Goal: Task Accomplishment & Management: Manage account settings

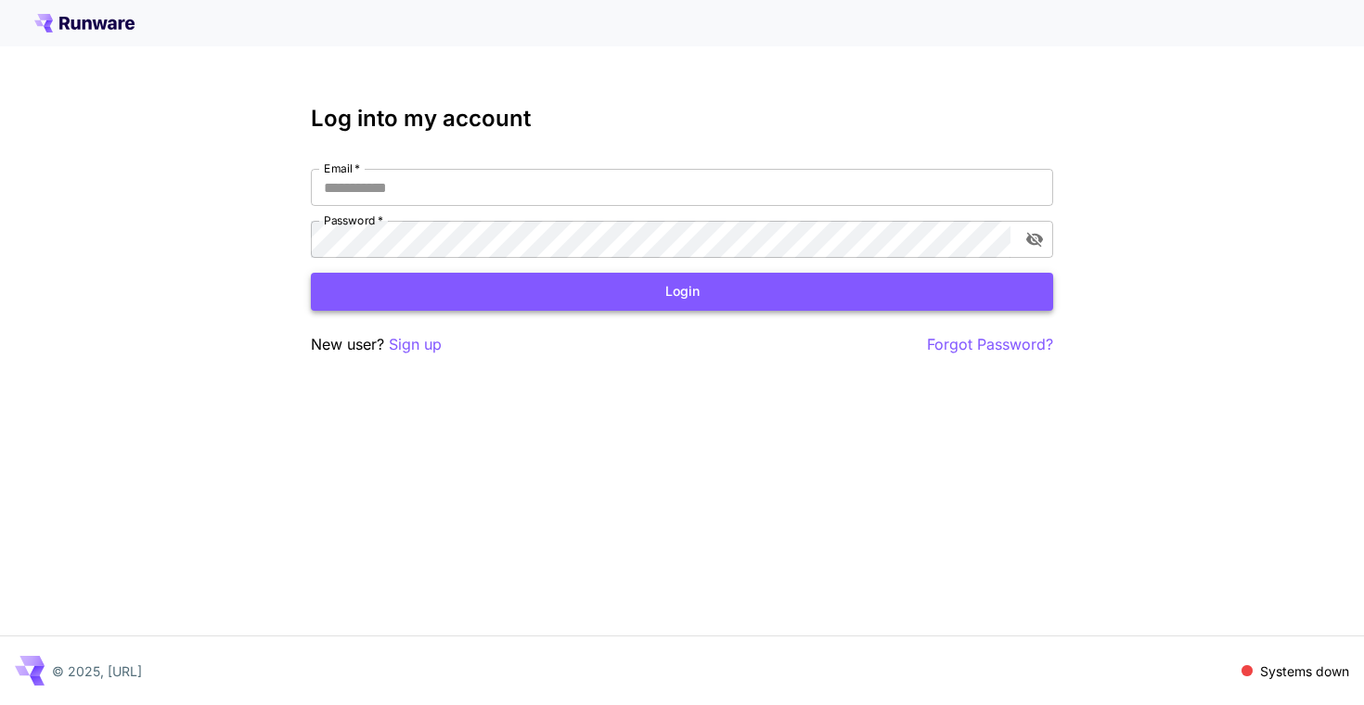
type input "**********"
click at [805, 309] on button "Login" at bounding box center [682, 292] width 742 height 38
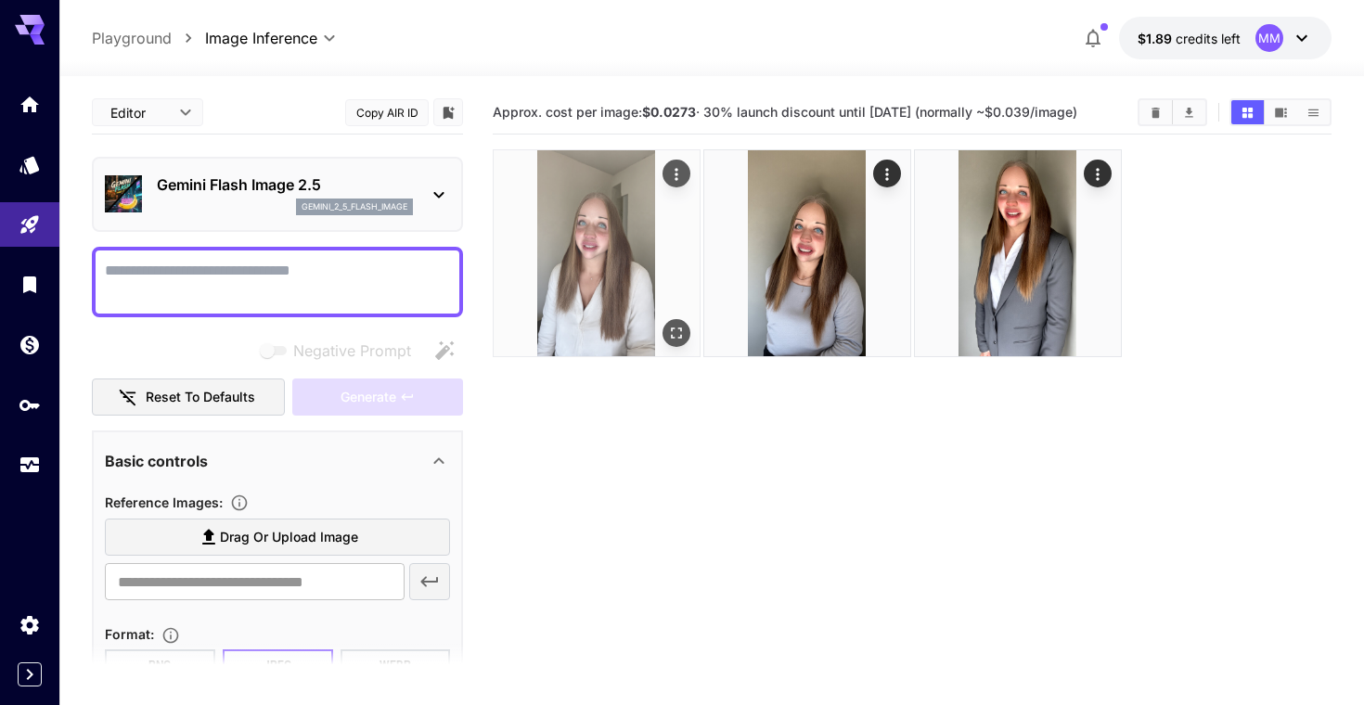
click at [581, 295] on img at bounding box center [597, 253] width 206 height 206
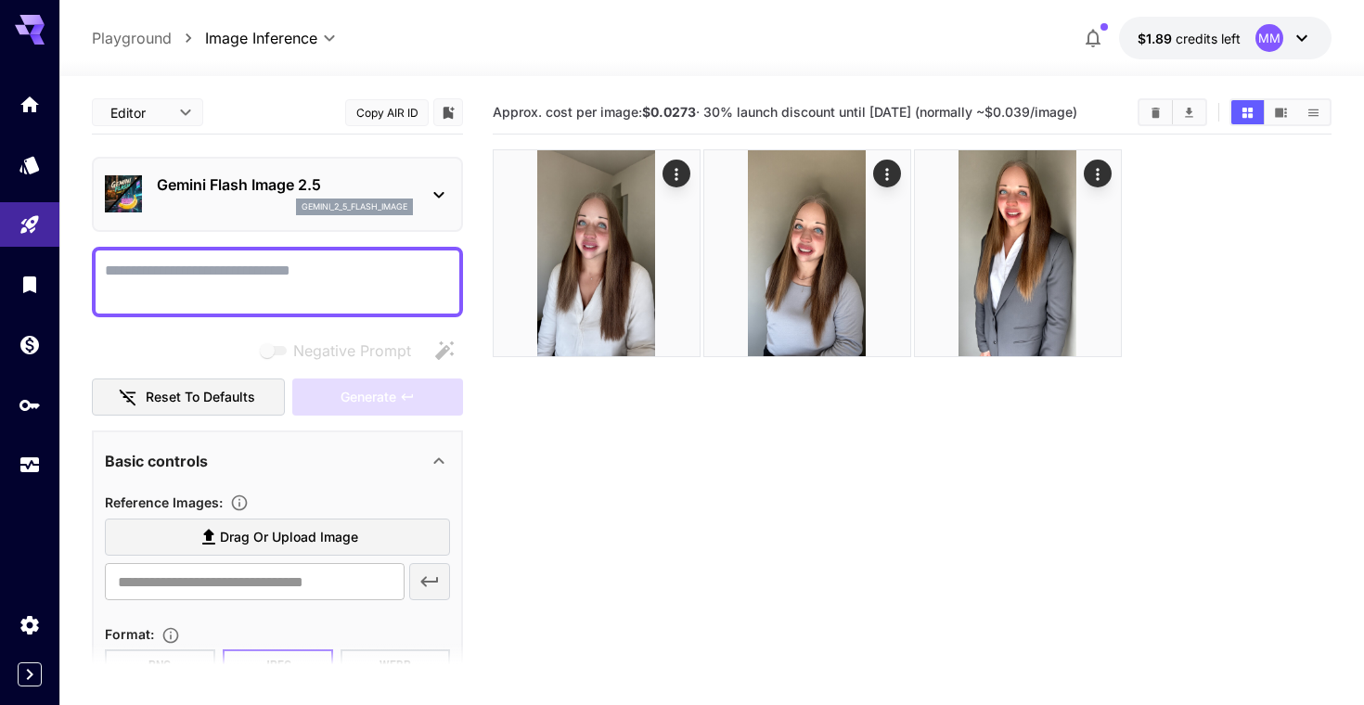
click at [279, 295] on textarea "Negative Prompt" at bounding box center [277, 282] width 345 height 45
click at [1154, 34] on span "$1.89" at bounding box center [1157, 39] width 38 height 16
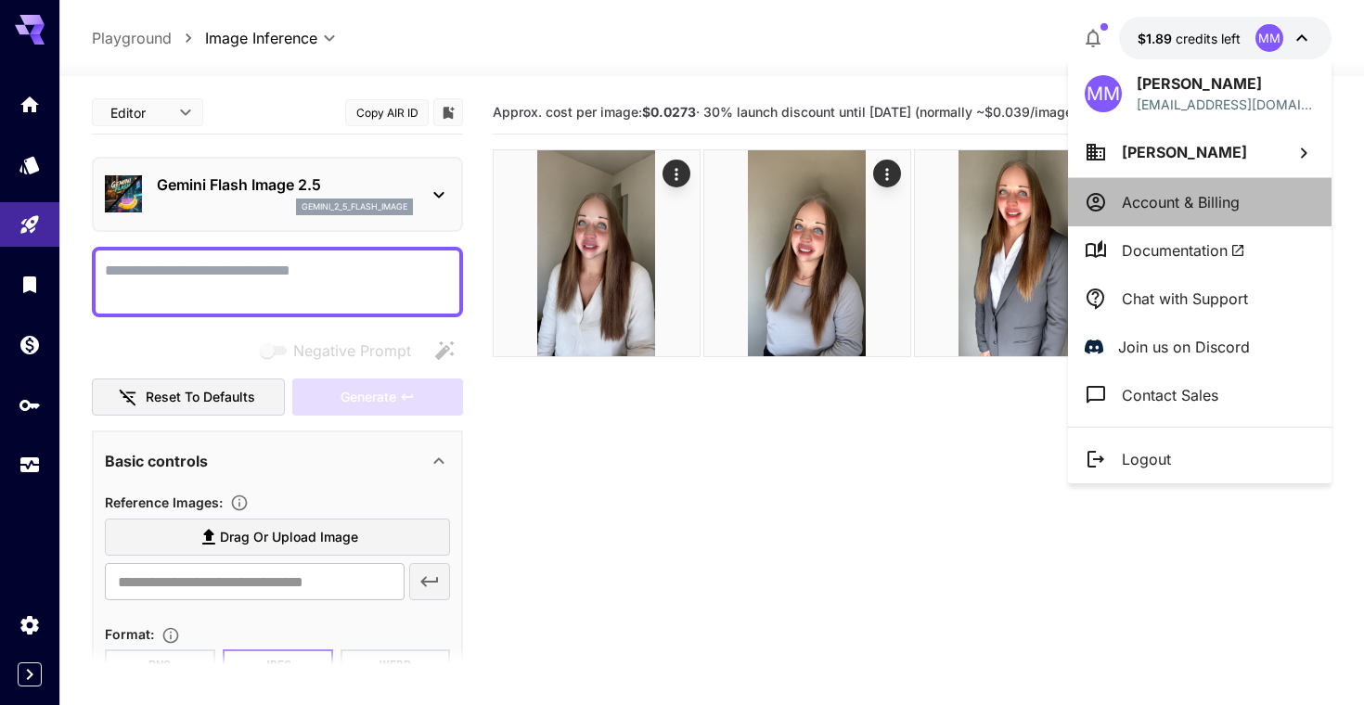
click at [1196, 200] on p "Account & Billing" at bounding box center [1181, 202] width 118 height 22
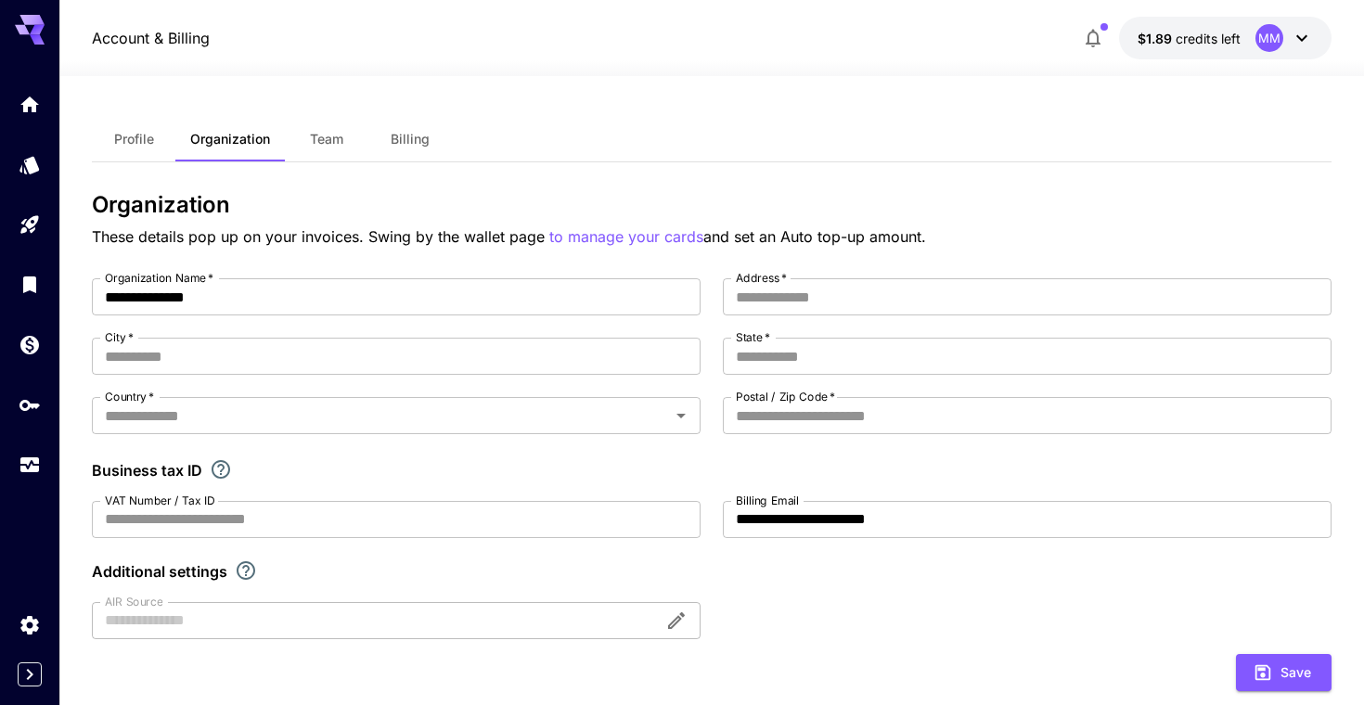
click at [323, 139] on span "Team" at bounding box center [326, 139] width 33 height 17
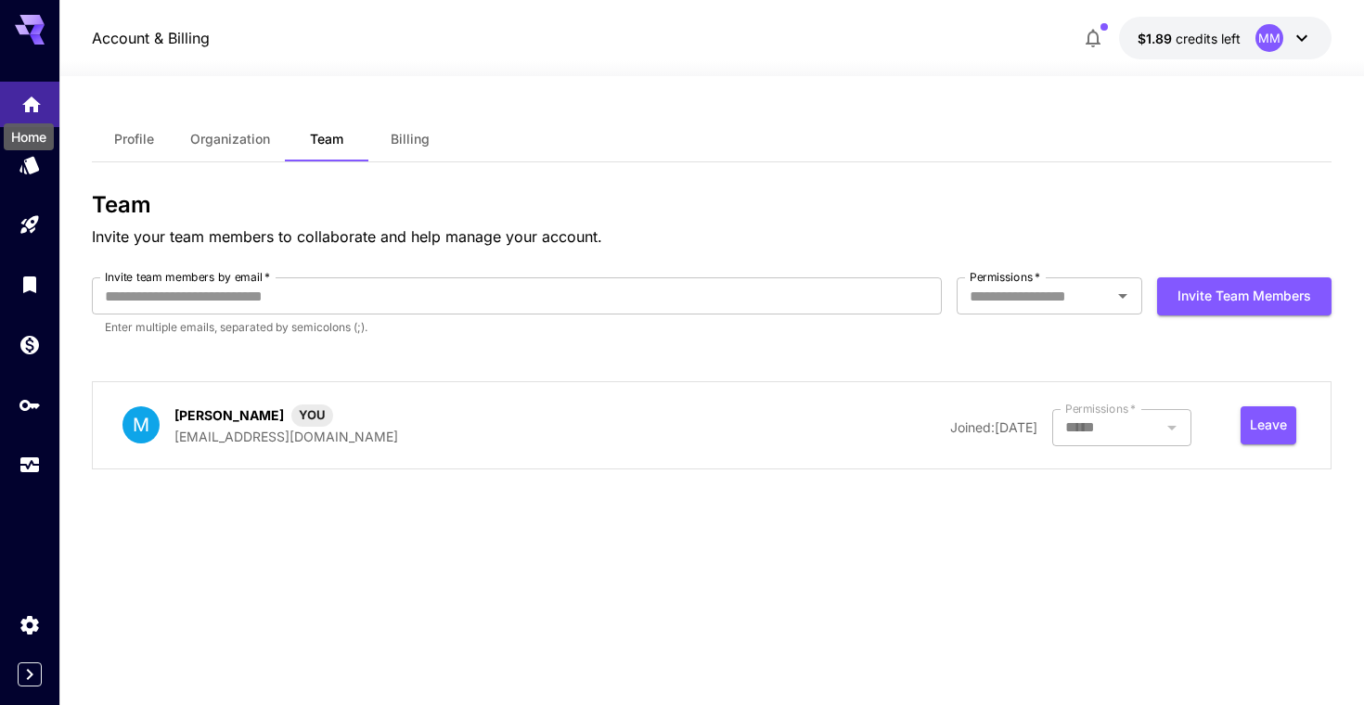
click at [28, 105] on icon "Home" at bounding box center [31, 99] width 19 height 16
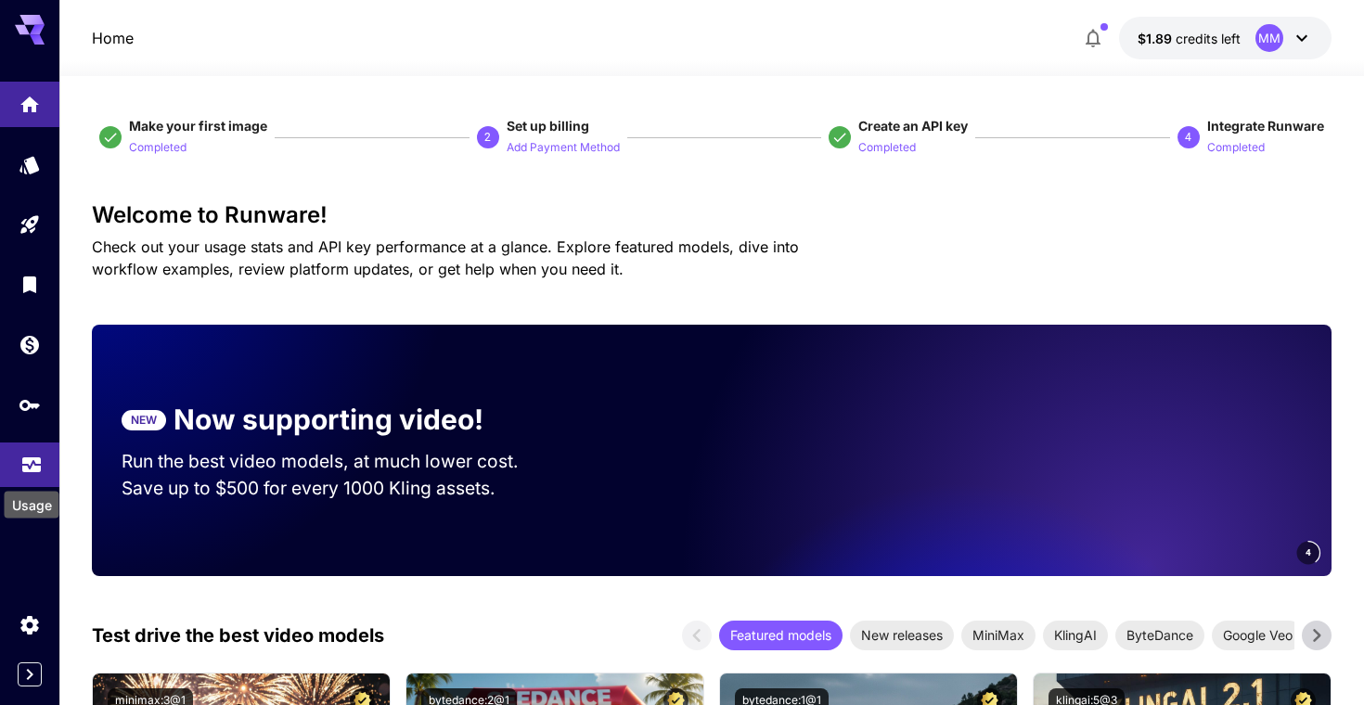
click at [40, 455] on icon "Usage" at bounding box center [31, 459] width 22 height 22
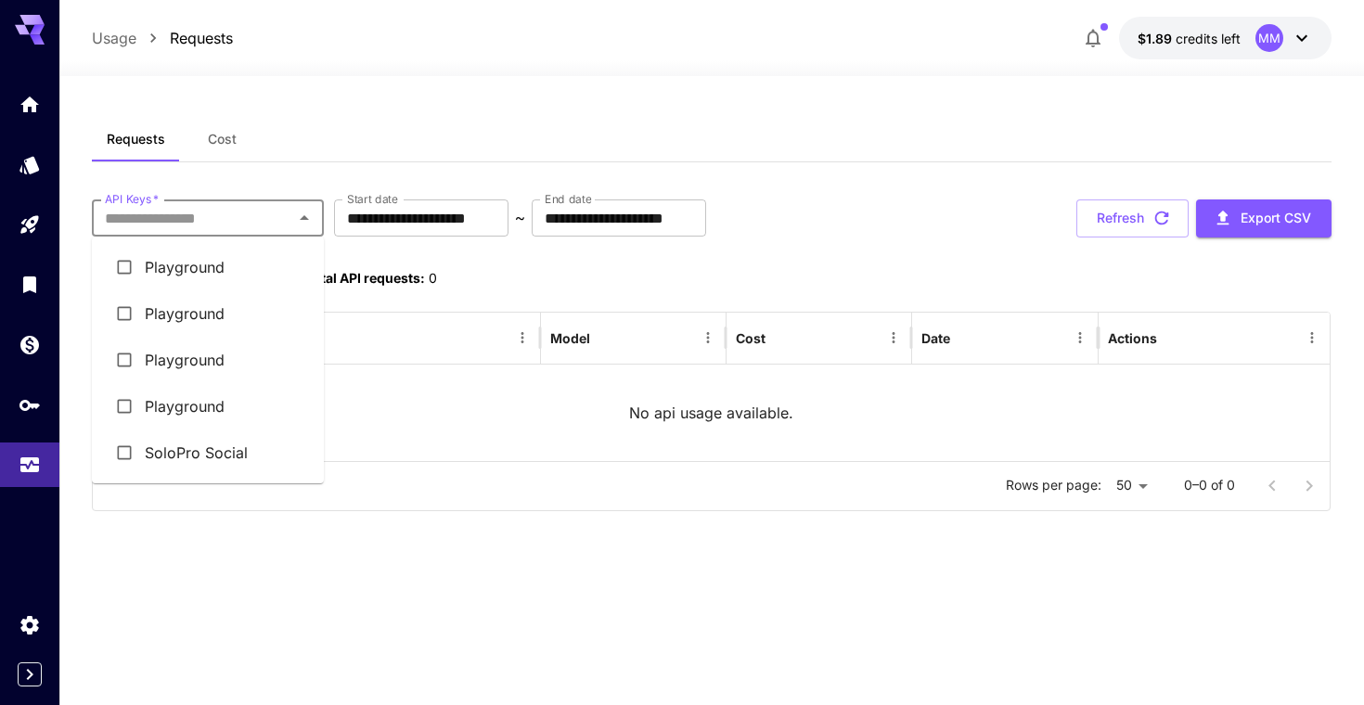
click at [264, 212] on input "API Keys   *" at bounding box center [192, 218] width 190 height 26
click at [239, 445] on li "SoloPro Social" at bounding box center [208, 453] width 232 height 46
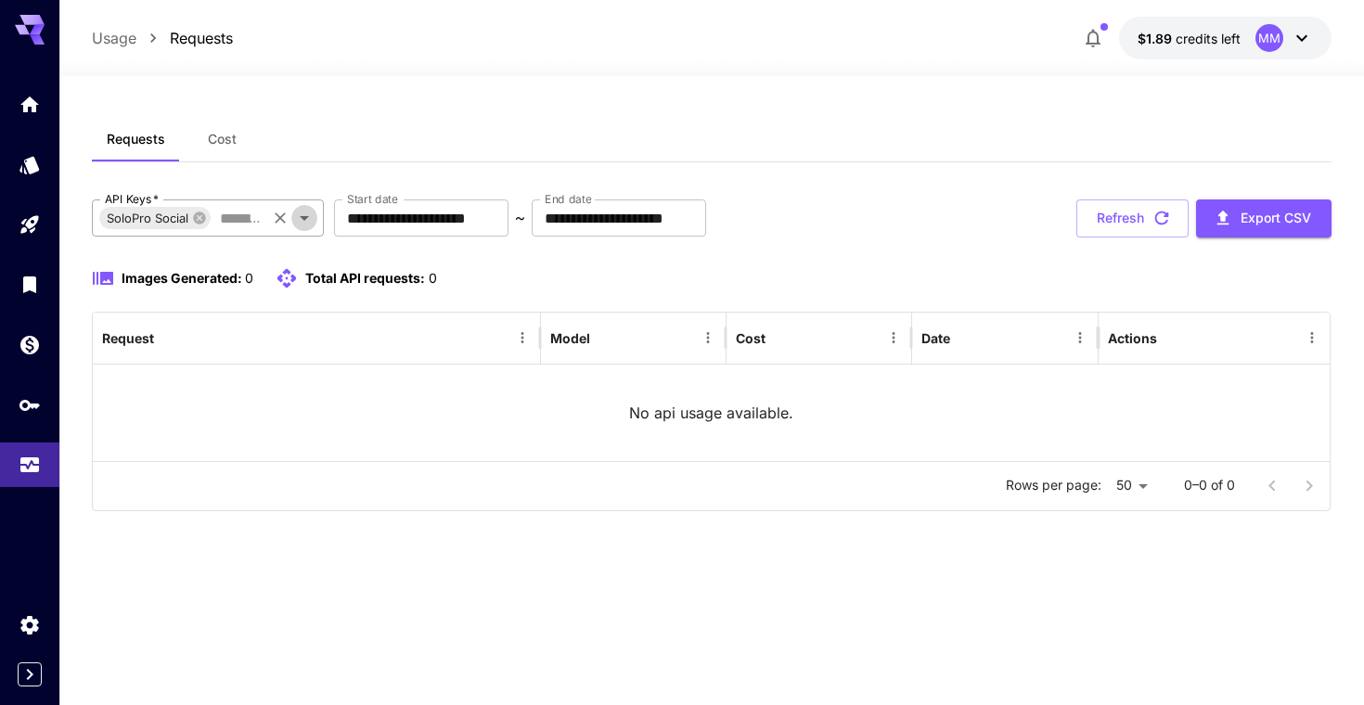
click at [304, 217] on icon "Open" at bounding box center [304, 218] width 9 height 5
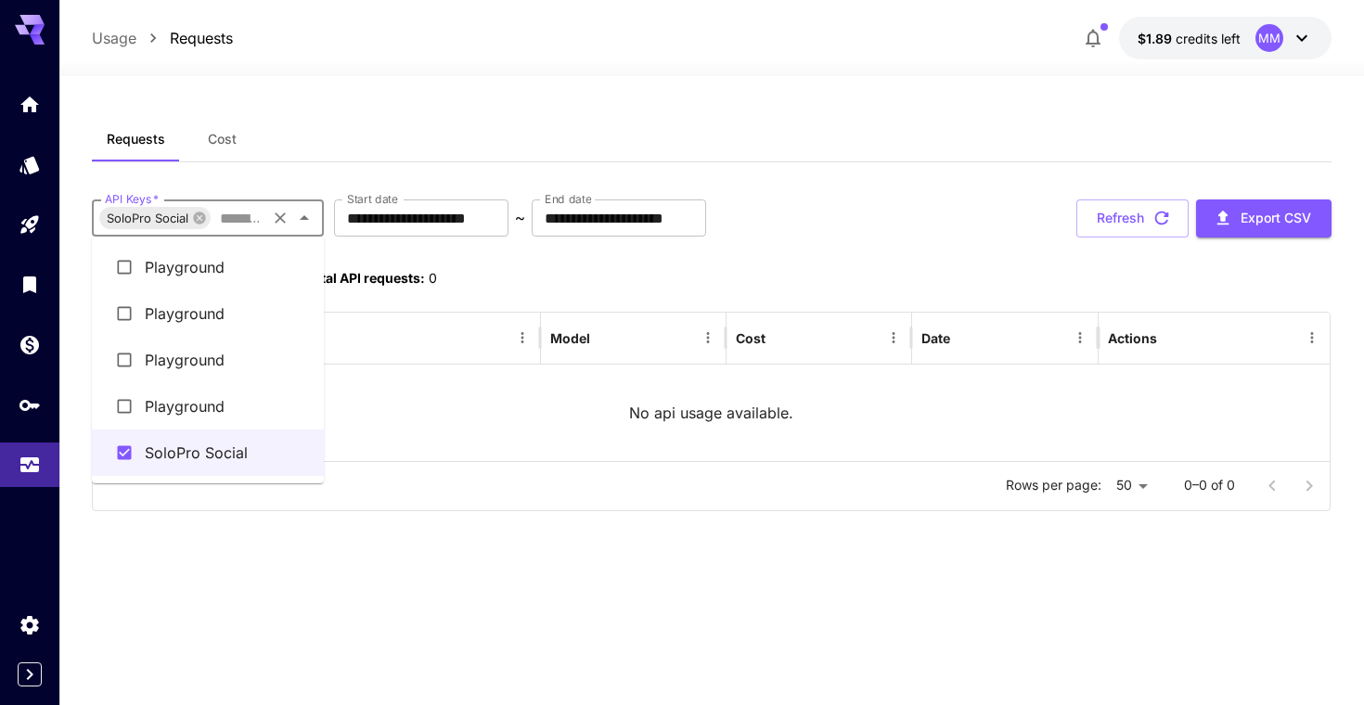
click at [232, 419] on li "Playground" at bounding box center [208, 406] width 232 height 46
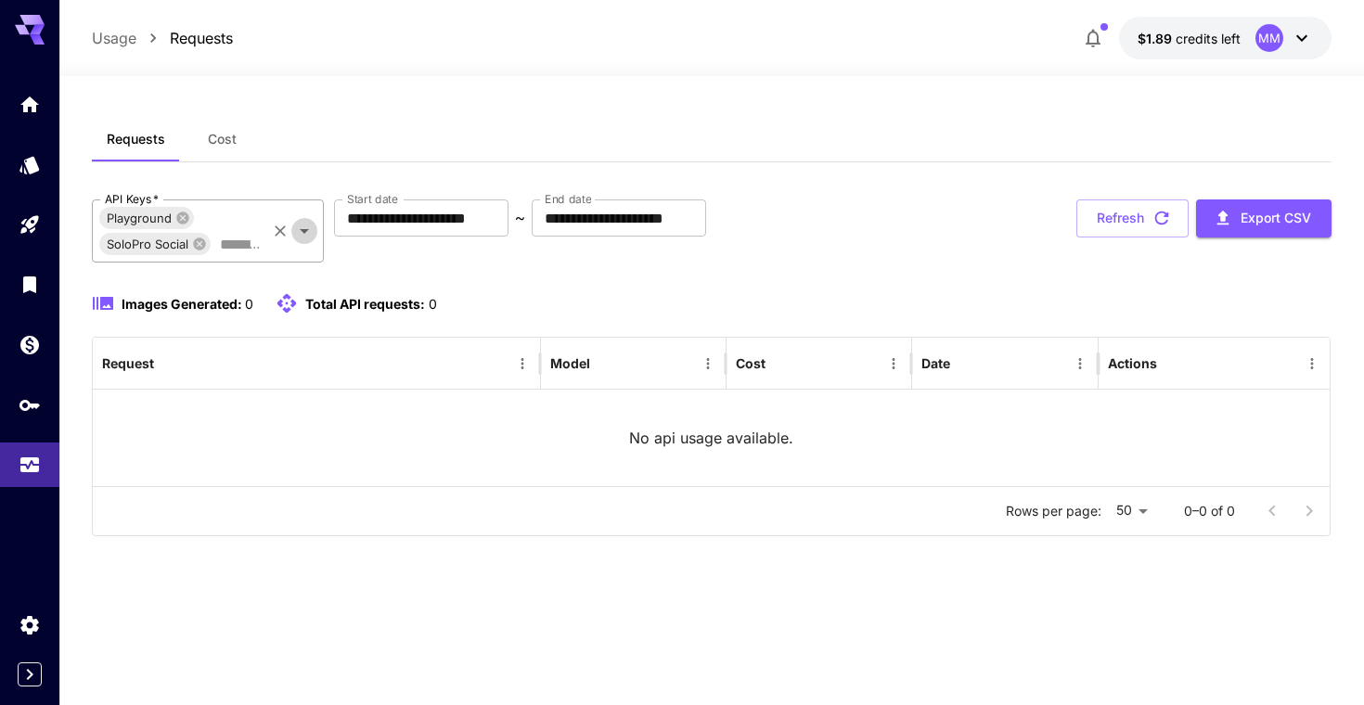
click at [306, 233] on icon "Open" at bounding box center [304, 231] width 22 height 22
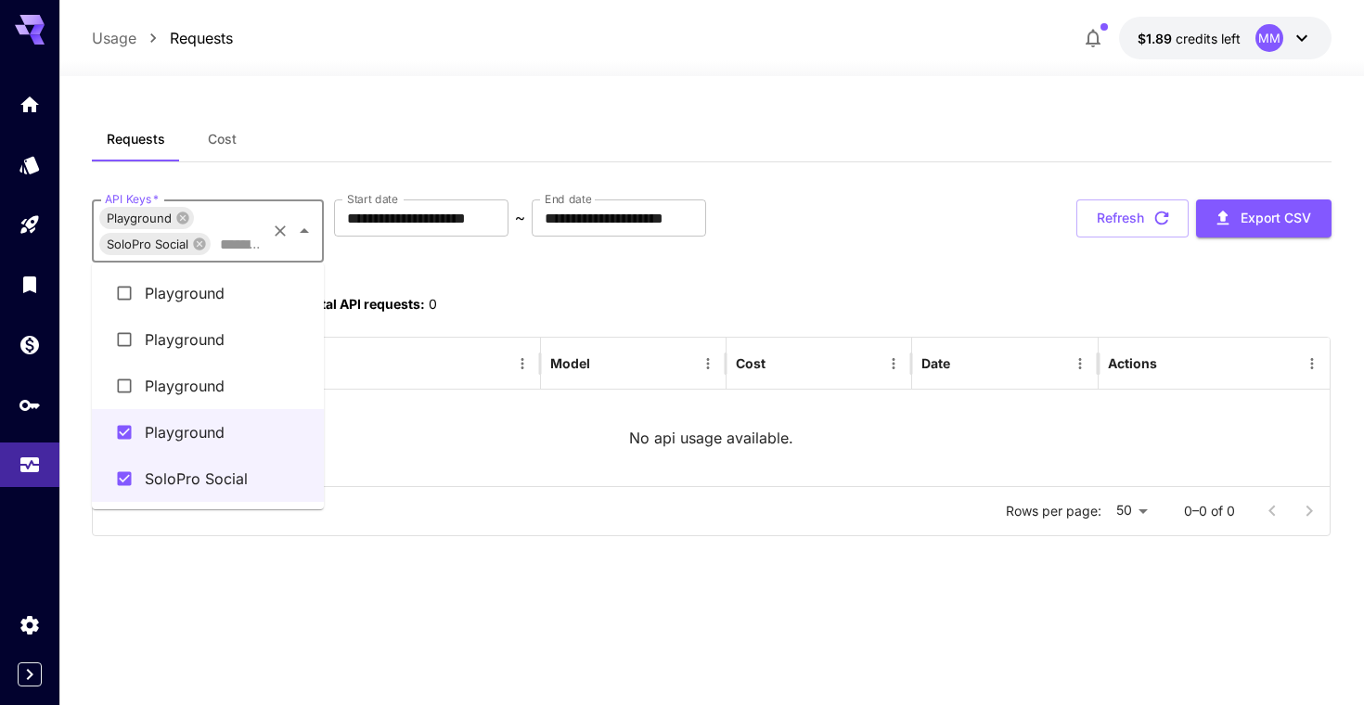
click at [218, 304] on li "Playground" at bounding box center [208, 293] width 232 height 46
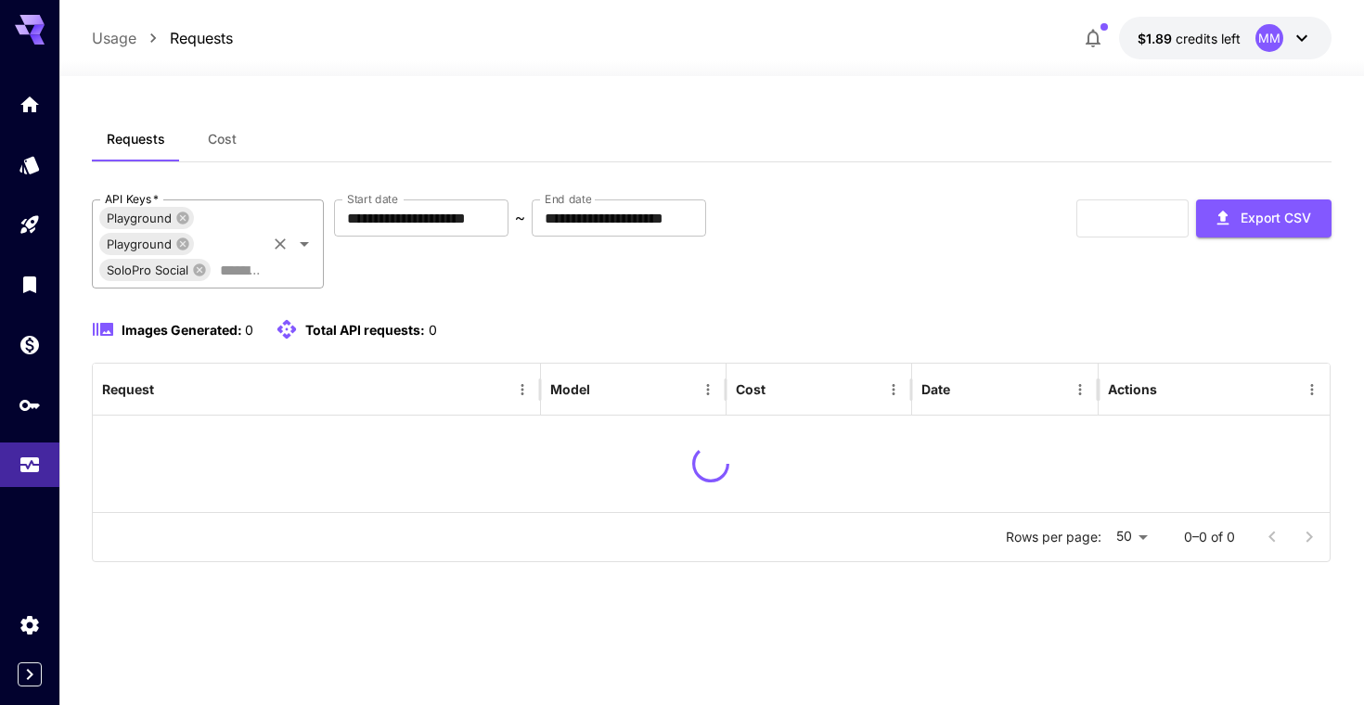
click at [305, 249] on icon "Open" at bounding box center [304, 244] width 22 height 22
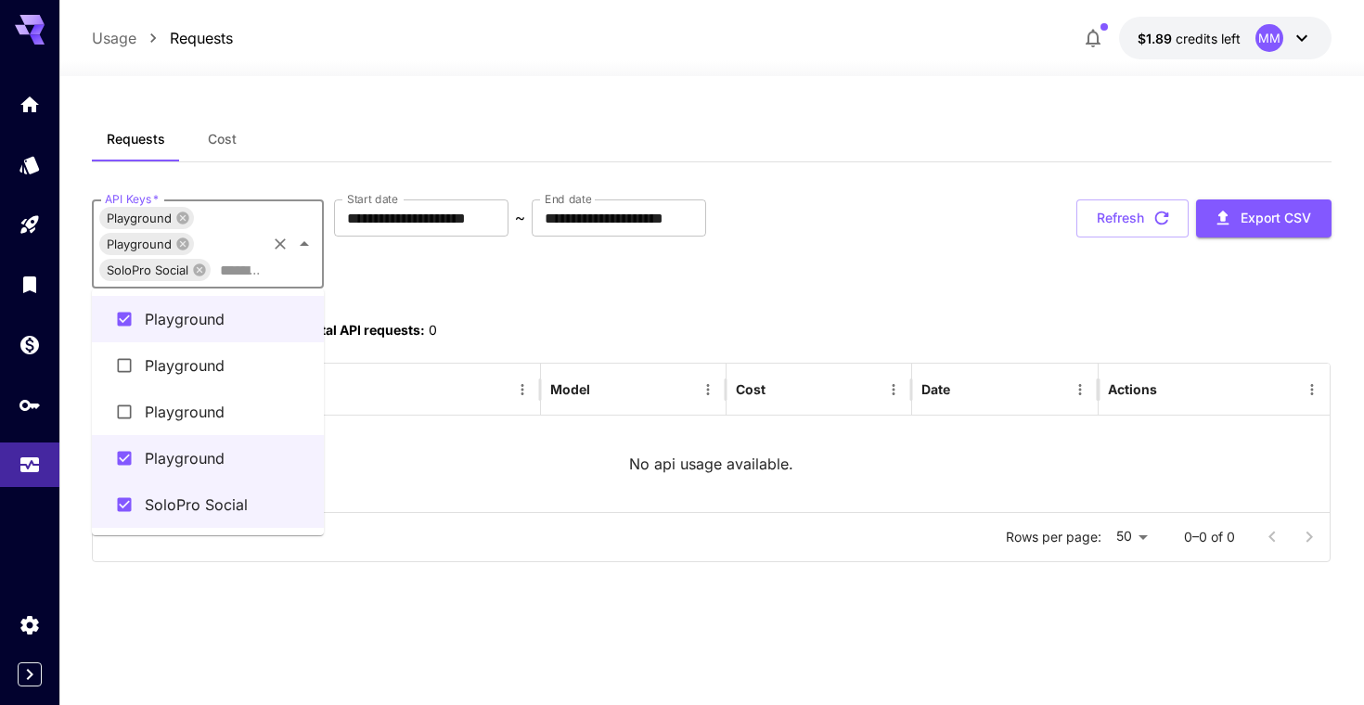
click at [254, 368] on li "Playground" at bounding box center [208, 365] width 232 height 46
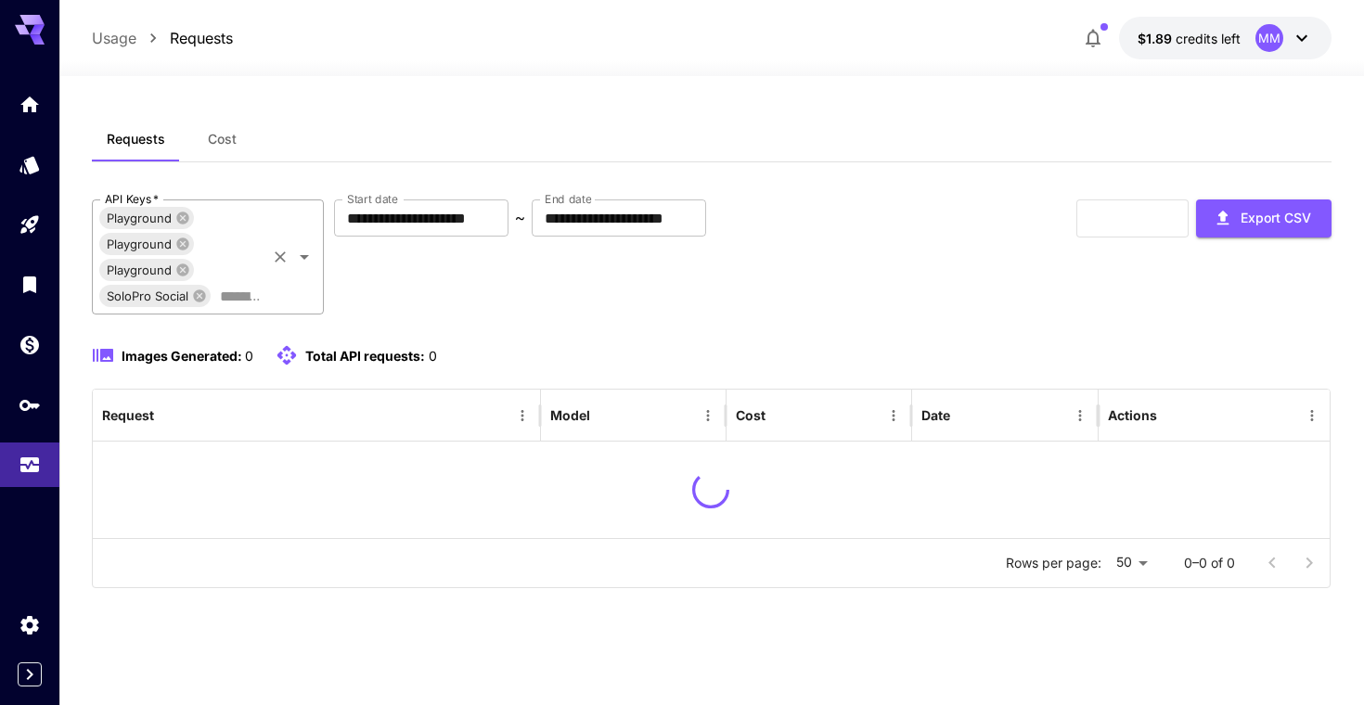
click at [311, 258] on icon "Open" at bounding box center [304, 257] width 22 height 22
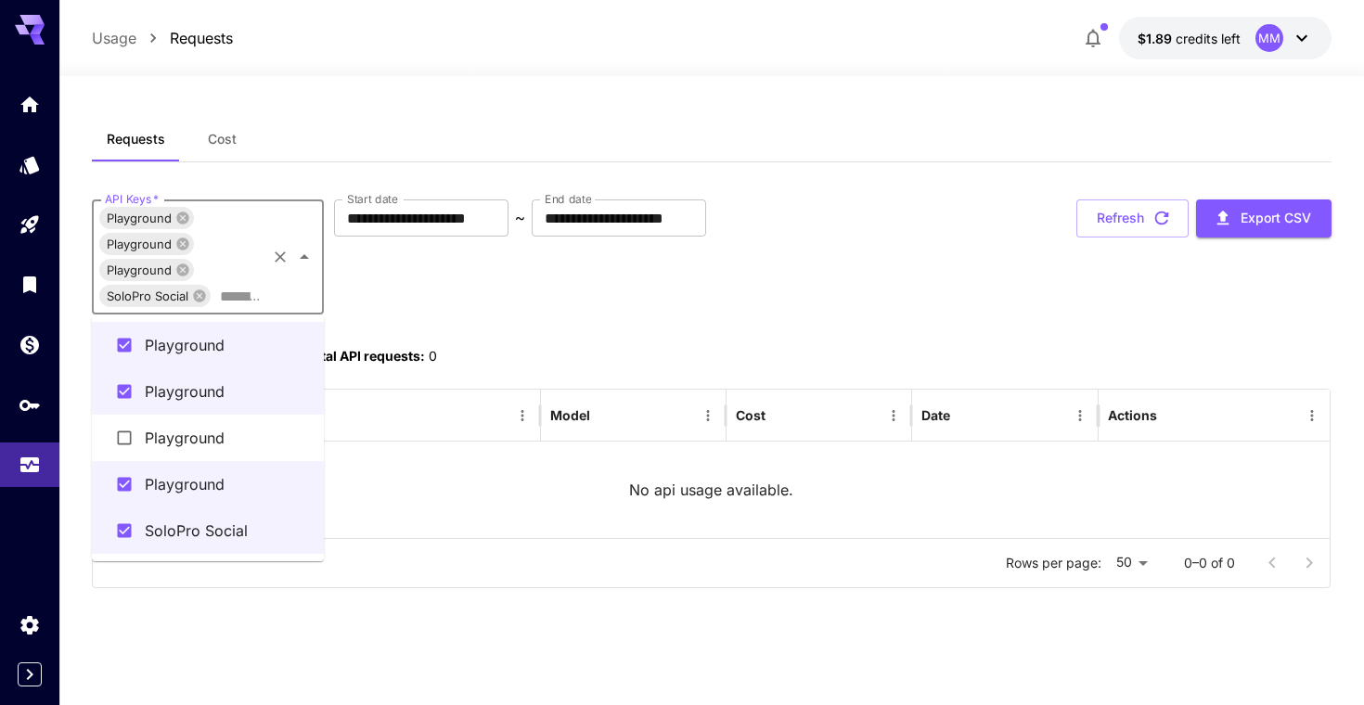
click at [252, 435] on li "Playground" at bounding box center [208, 438] width 232 height 46
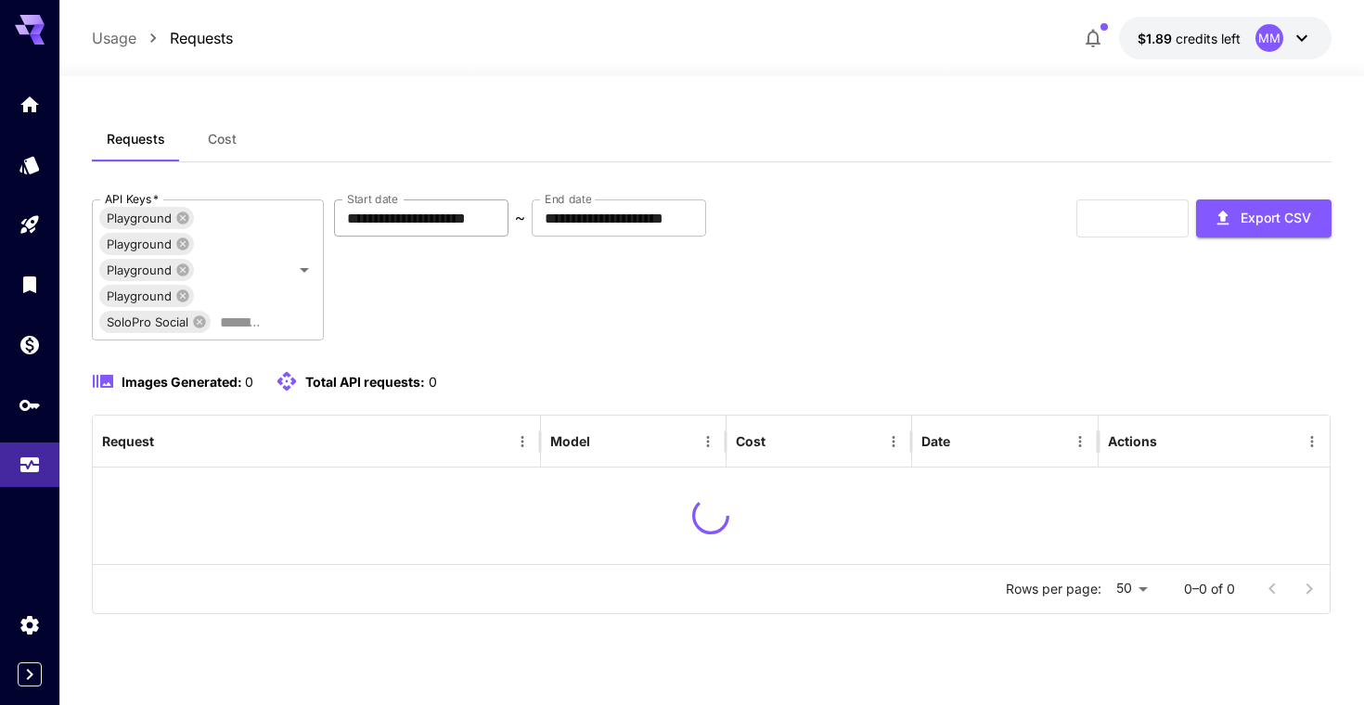
click at [397, 226] on input "**********" at bounding box center [421, 218] width 174 height 37
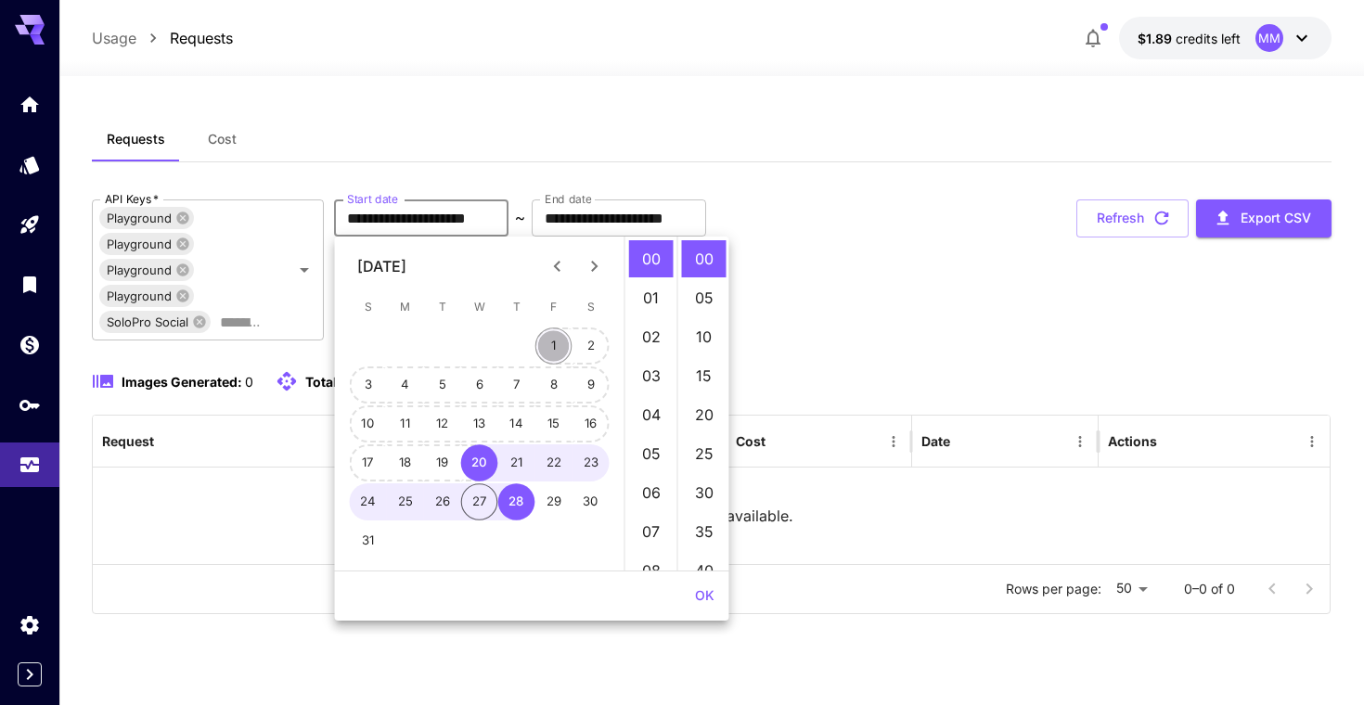
click at [558, 336] on button "1" at bounding box center [554, 346] width 37 height 37
type input "**********"
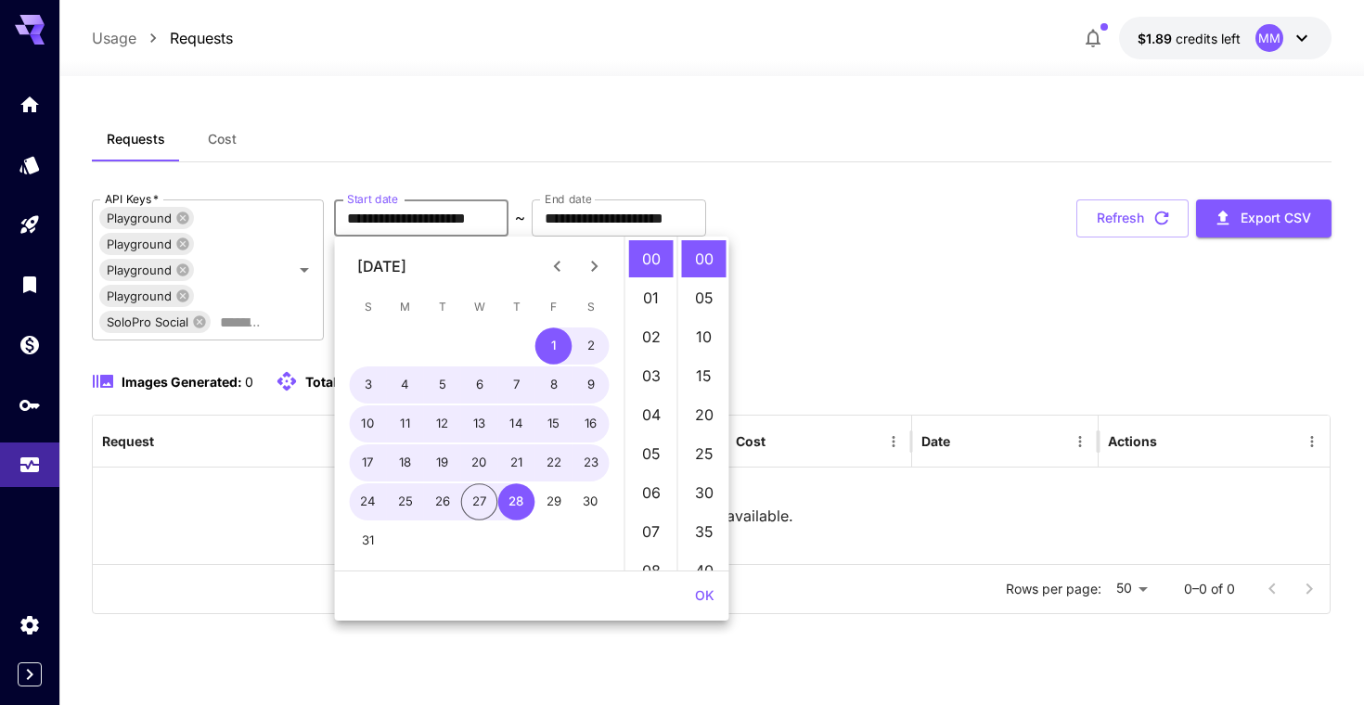
click at [1050, 355] on div "**********" at bounding box center [712, 407] width 1240 height 415
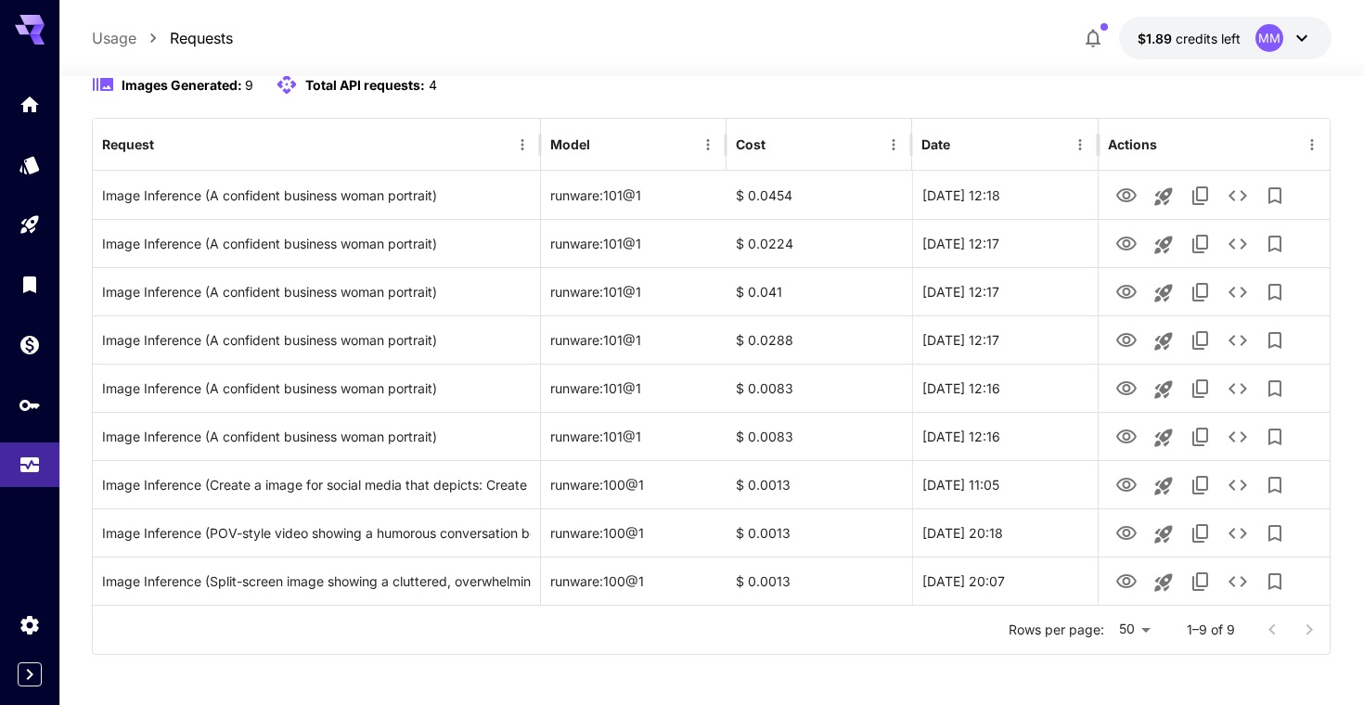
scroll to position [303, 0]
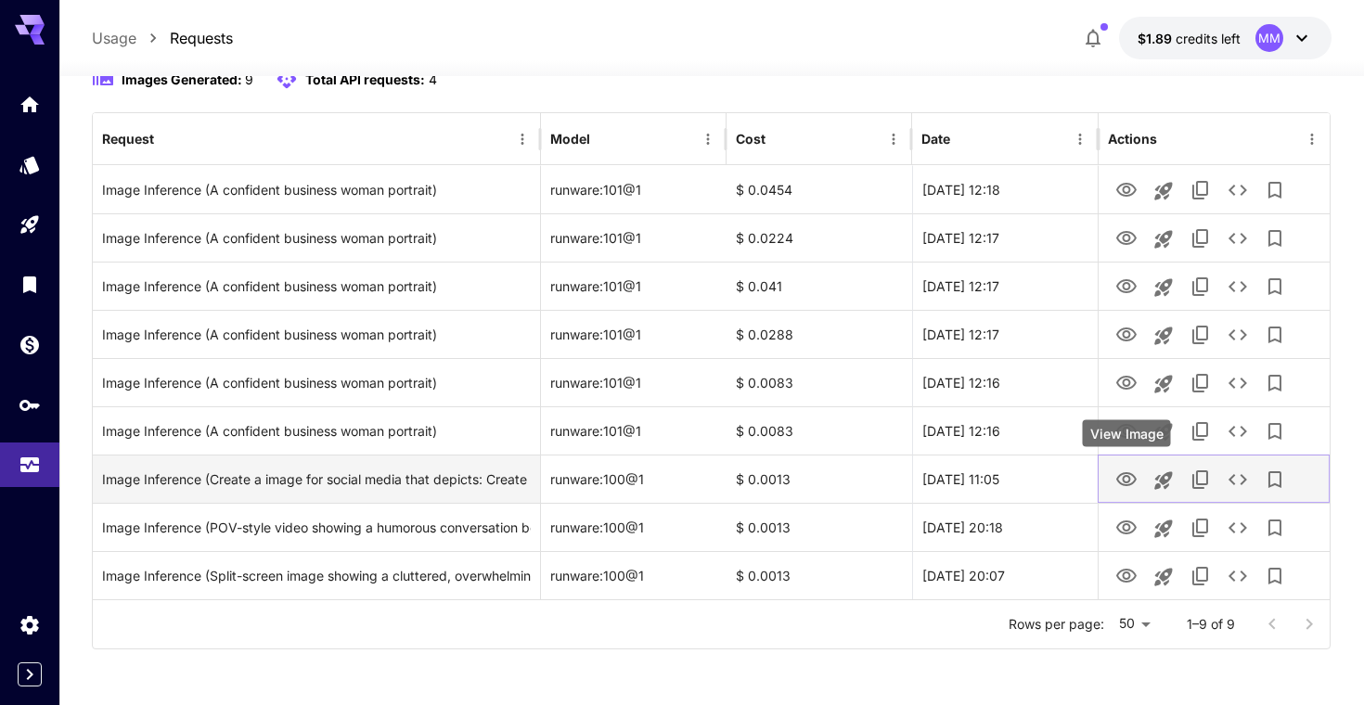
click at [1135, 481] on icon "View Image" at bounding box center [1127, 479] width 20 height 14
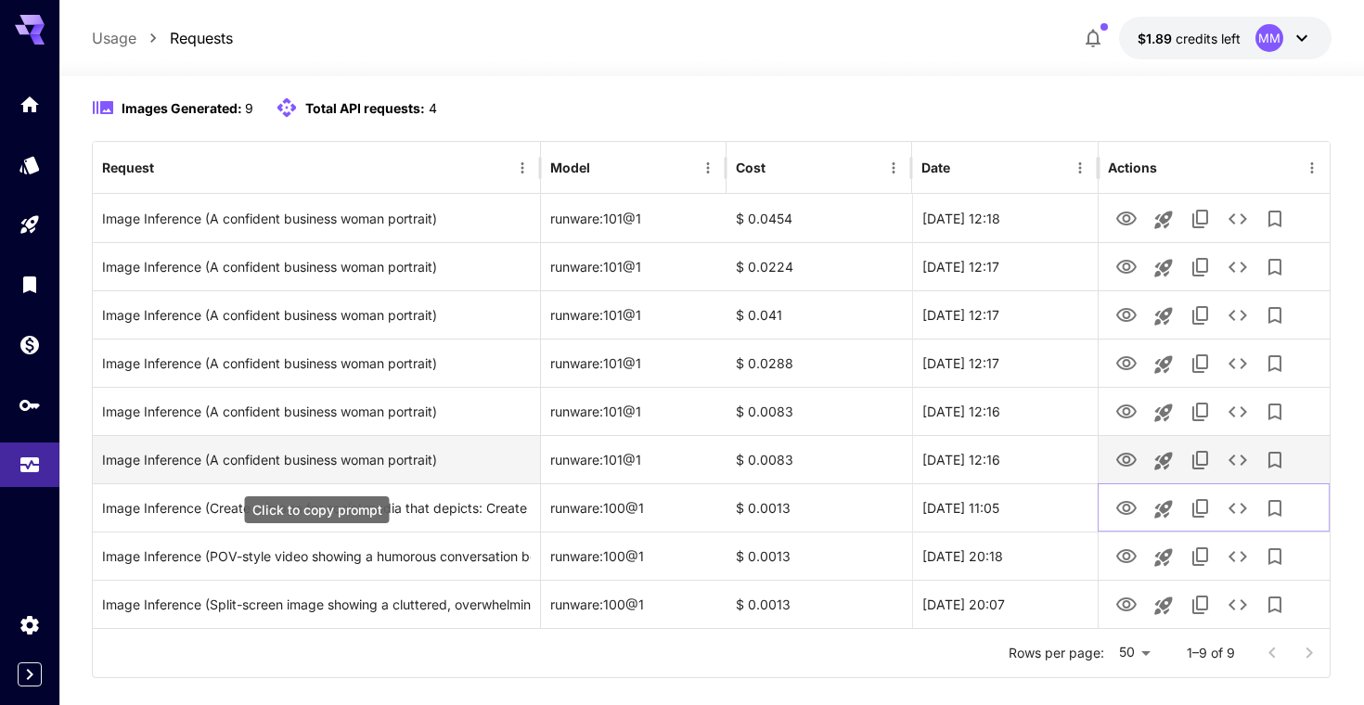
scroll to position [0, 0]
